Goal: Book appointment/travel/reservation

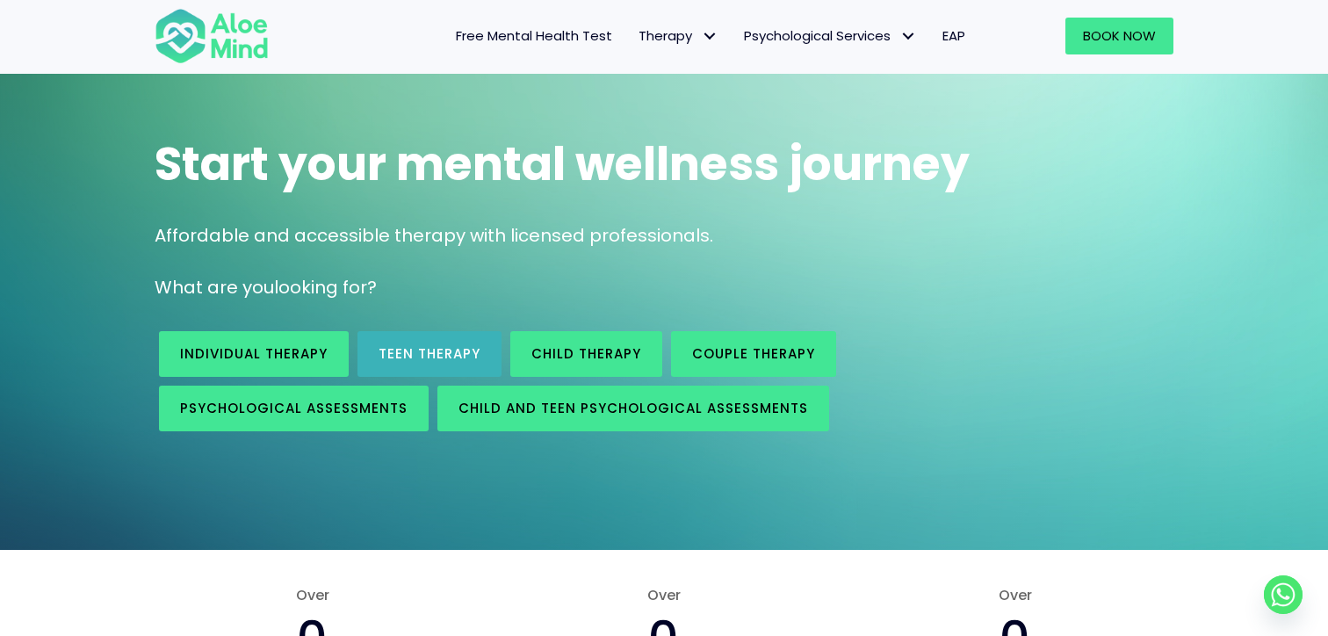
scroll to position [95, 0]
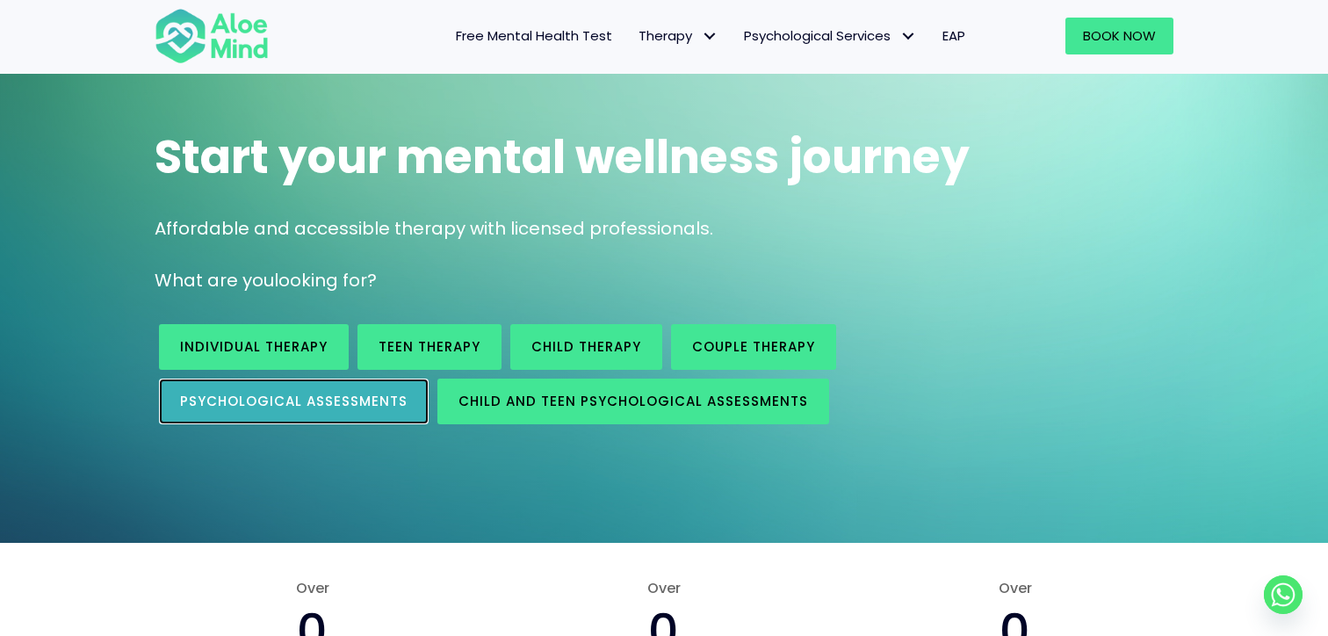
click at [350, 407] on span "Psychological assessments" at bounding box center [293, 401] width 227 height 18
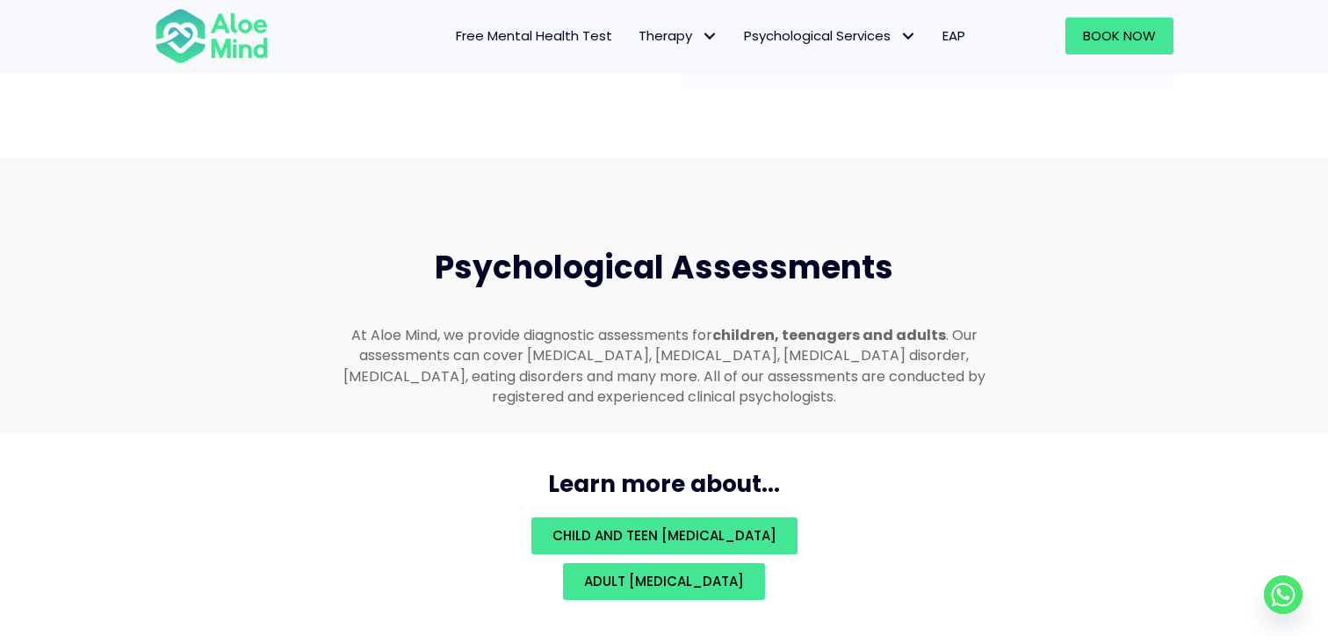
scroll to position [3729, 0]
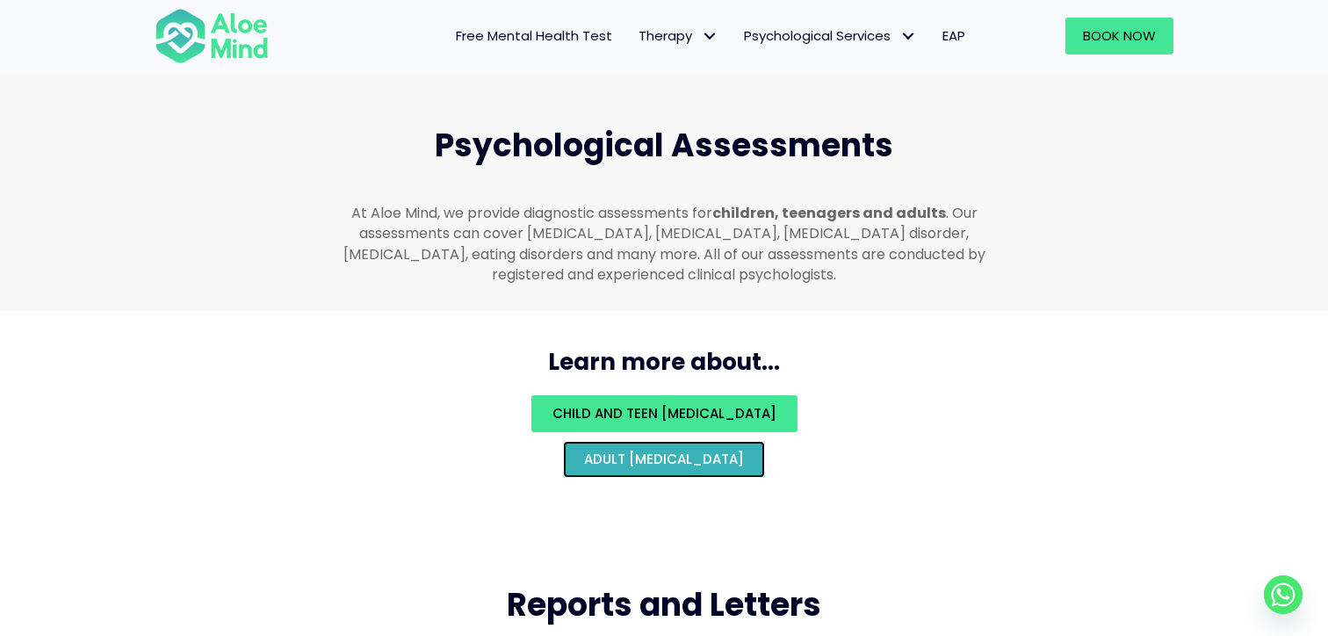
click at [584, 450] on span "Adult psychological assessment" at bounding box center [664, 459] width 160 height 18
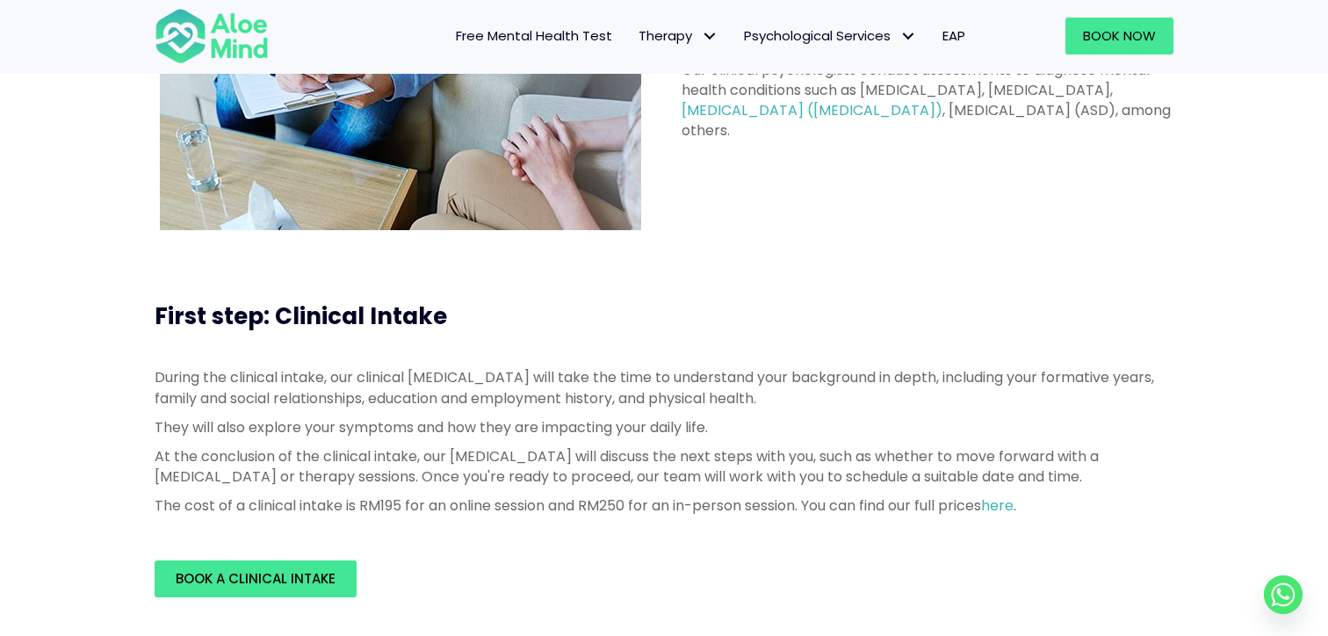
scroll to position [251, 0]
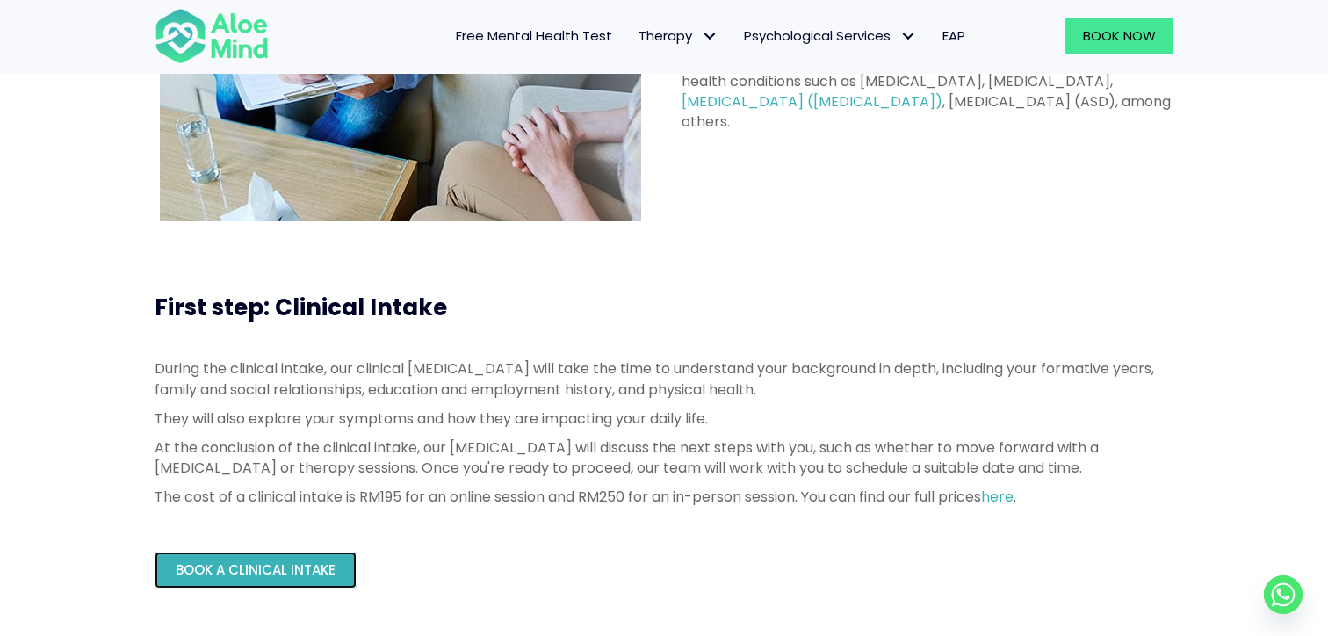
click at [303, 568] on span "Book a Clinical Intake" at bounding box center [256, 569] width 160 height 18
